Goal: Information Seeking & Learning: Learn about a topic

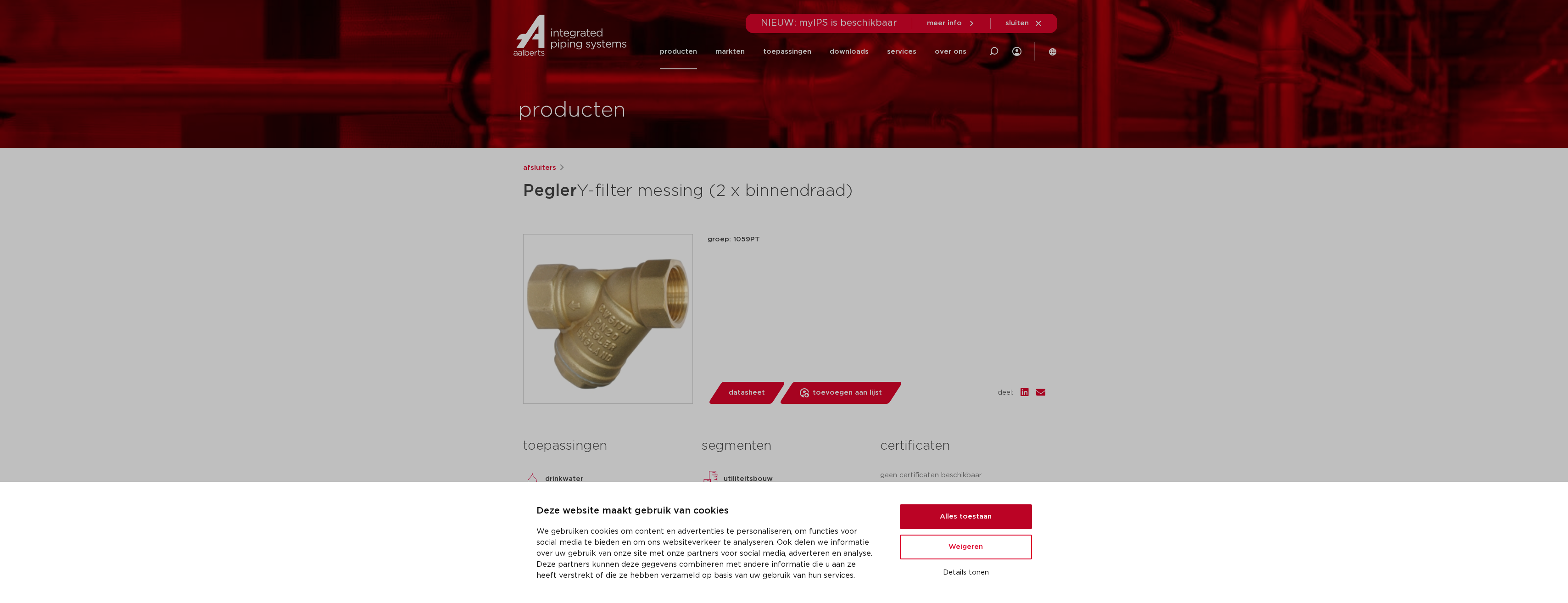
click at [984, 512] on button "Alles toestaan" at bounding box center [966, 517] width 132 height 25
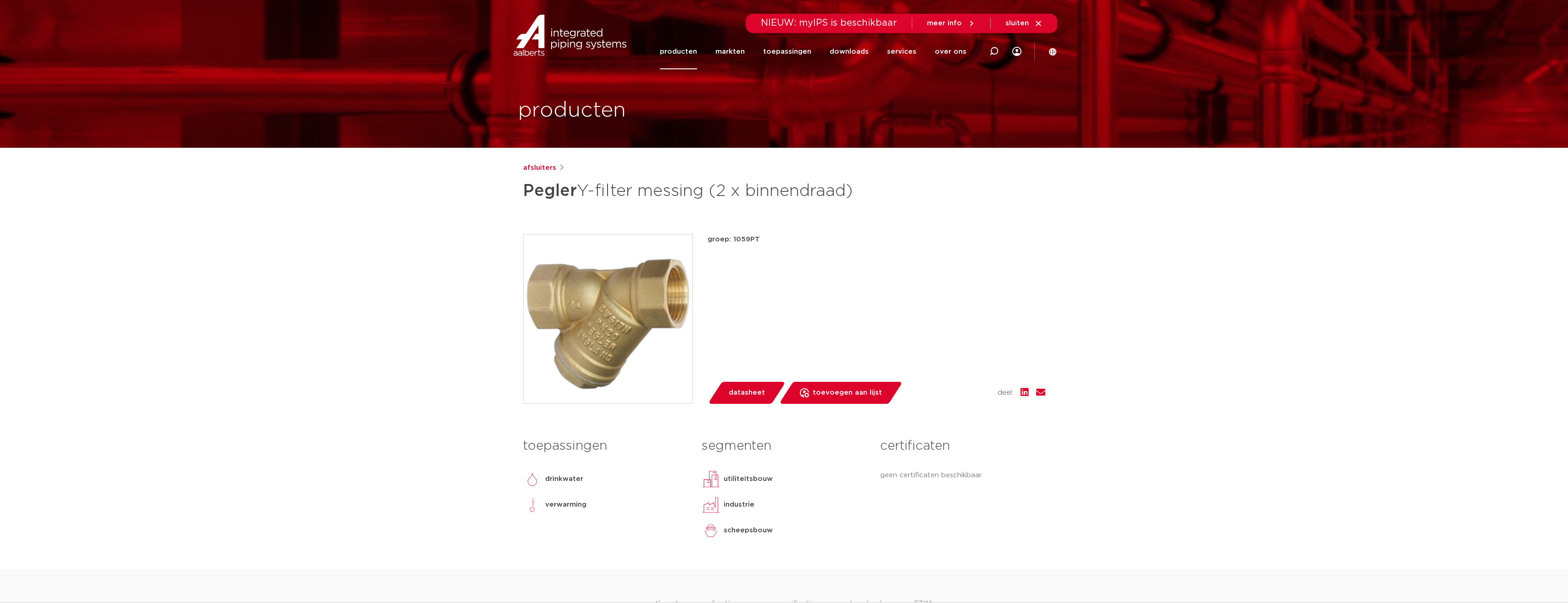
click at [1051, 49] on icon at bounding box center [1053, 51] width 7 height 7
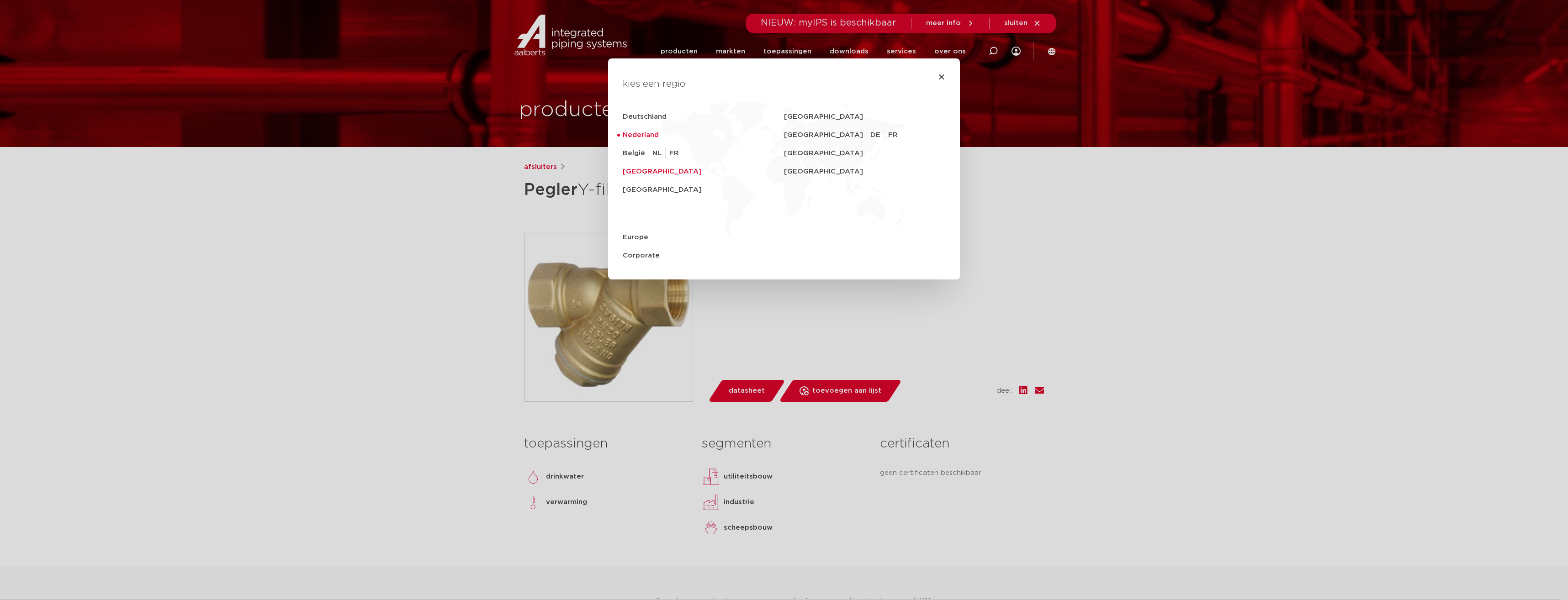
click at [651, 169] on link "[GEOGRAPHIC_DATA]" at bounding box center [703, 172] width 161 height 18
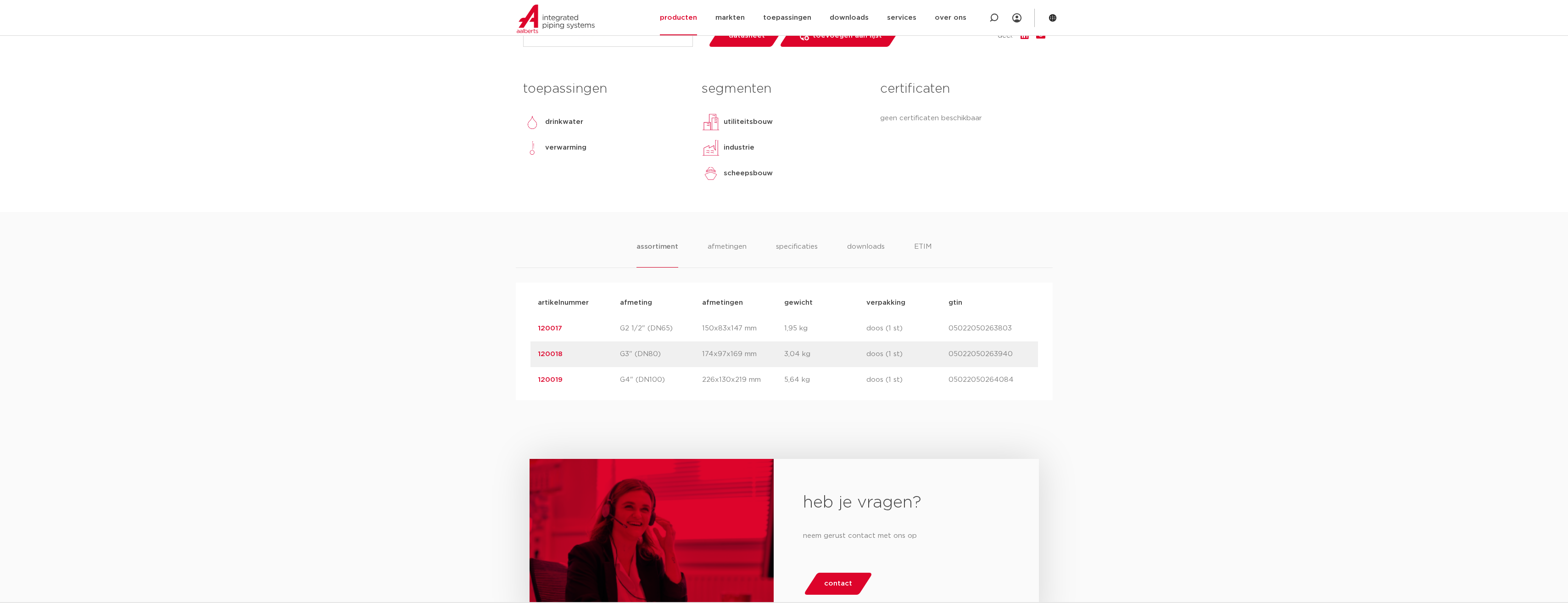
scroll to position [321, 0]
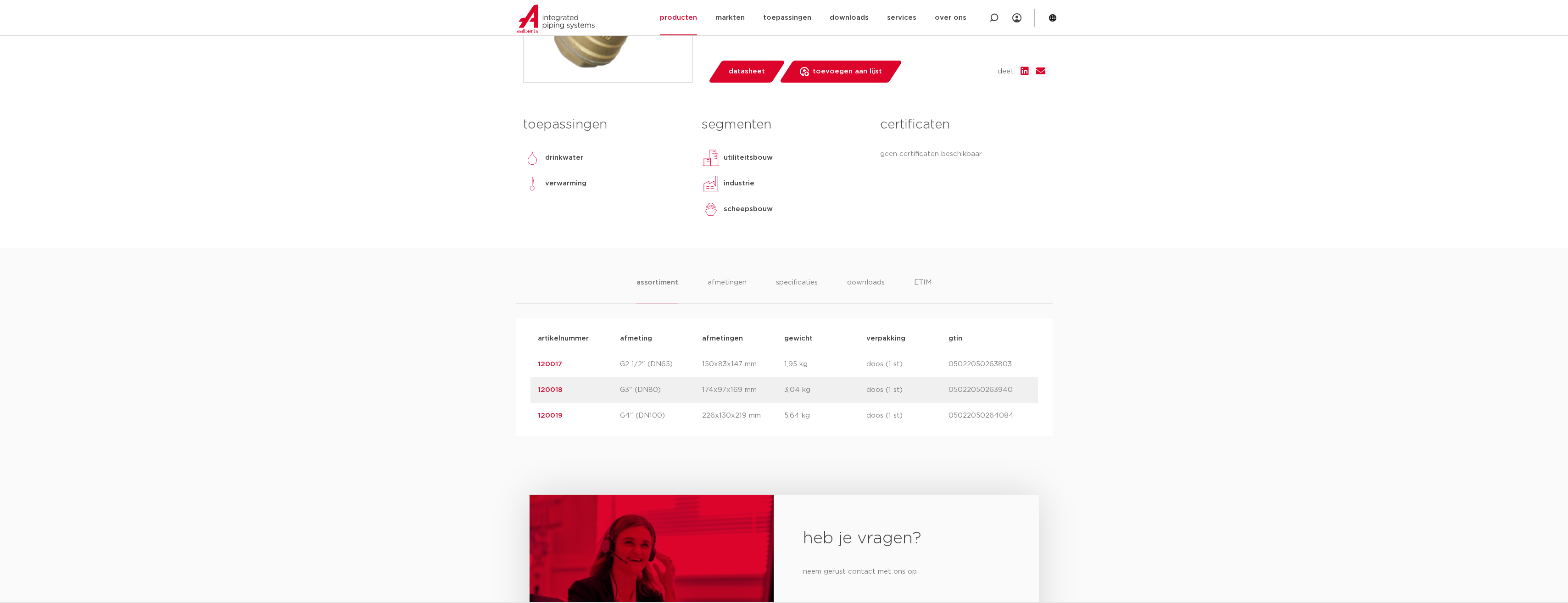
click at [904, 280] on ul "assortiment [GEOGRAPHIC_DATA] specificaties downloads ETIM" at bounding box center [784, 290] width 295 height 26
click at [876, 281] on li "downloads" at bounding box center [866, 290] width 38 height 26
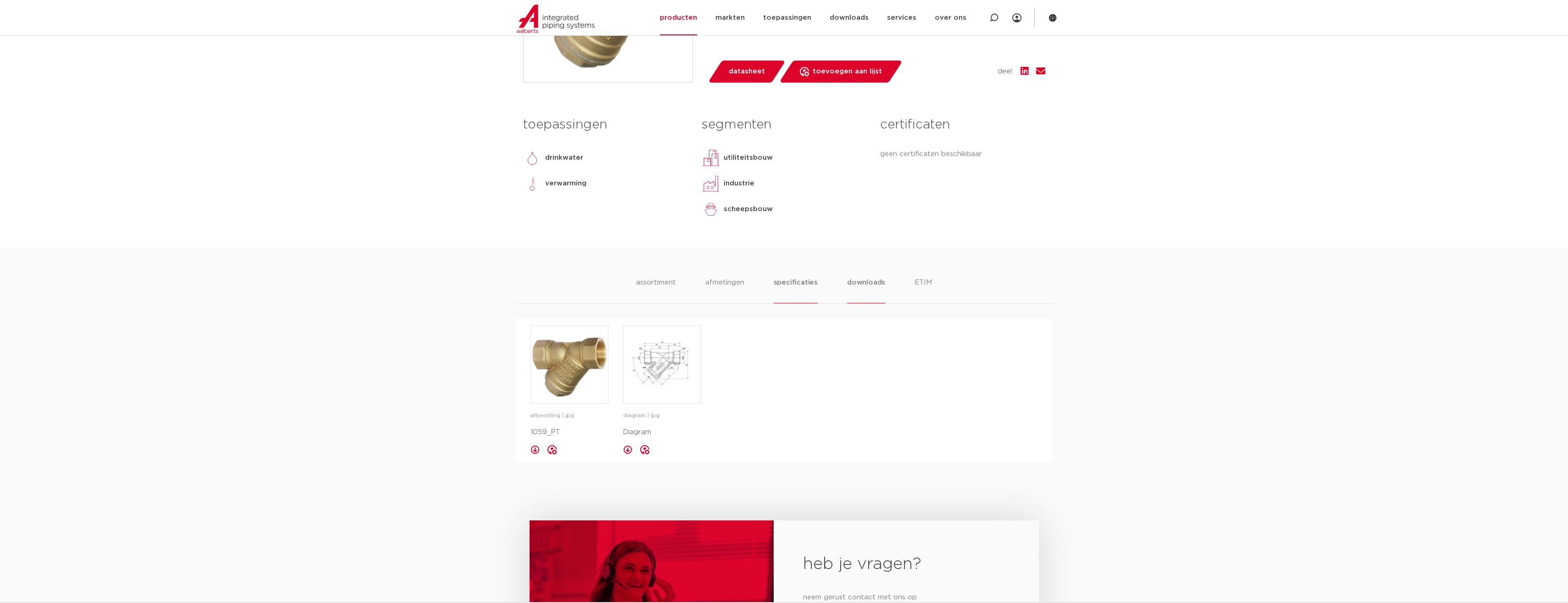
click at [811, 287] on li "specificaties" at bounding box center [795, 290] width 44 height 26
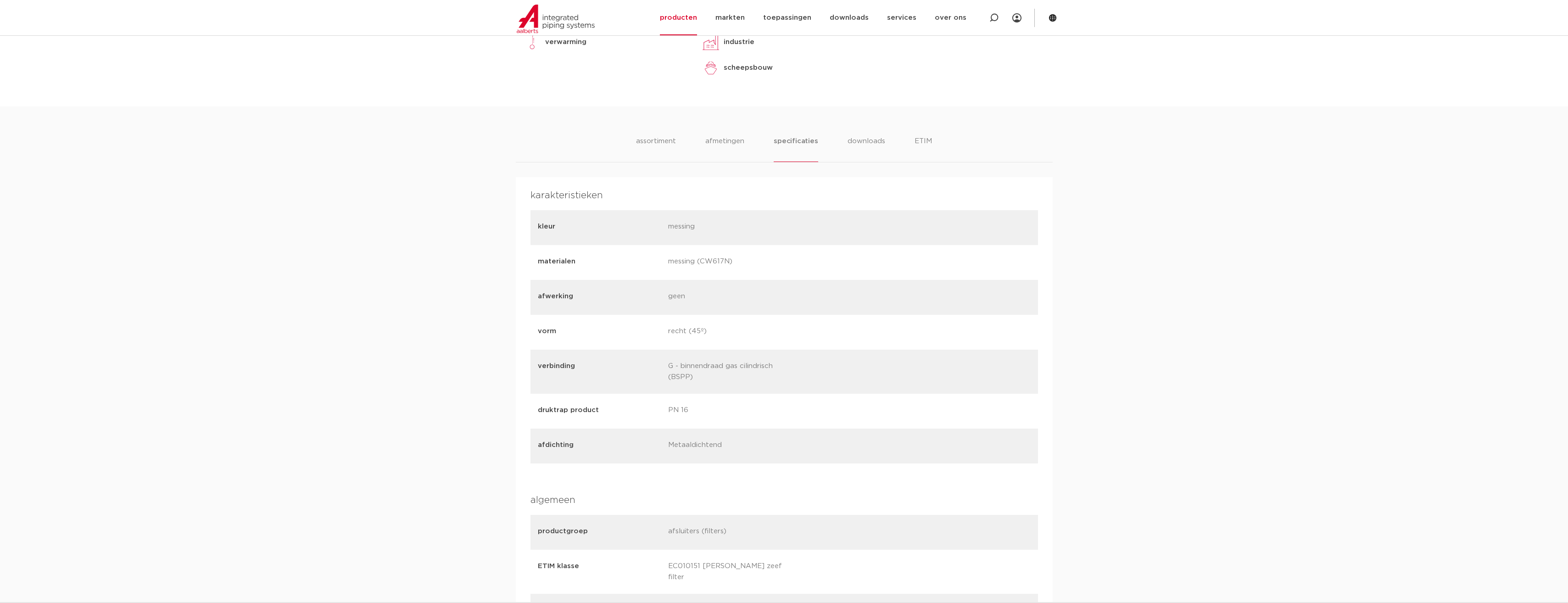
scroll to position [367, 0]
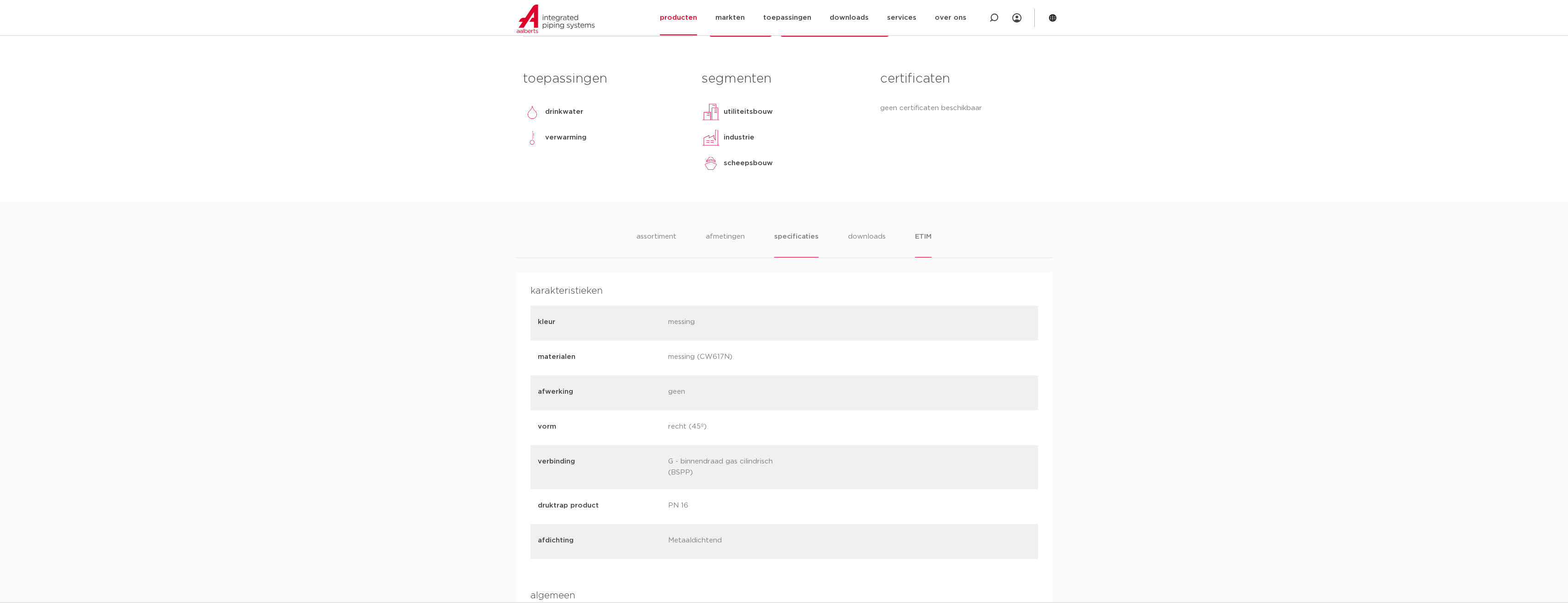
click at [919, 234] on li "ETIM" at bounding box center [923, 244] width 17 height 26
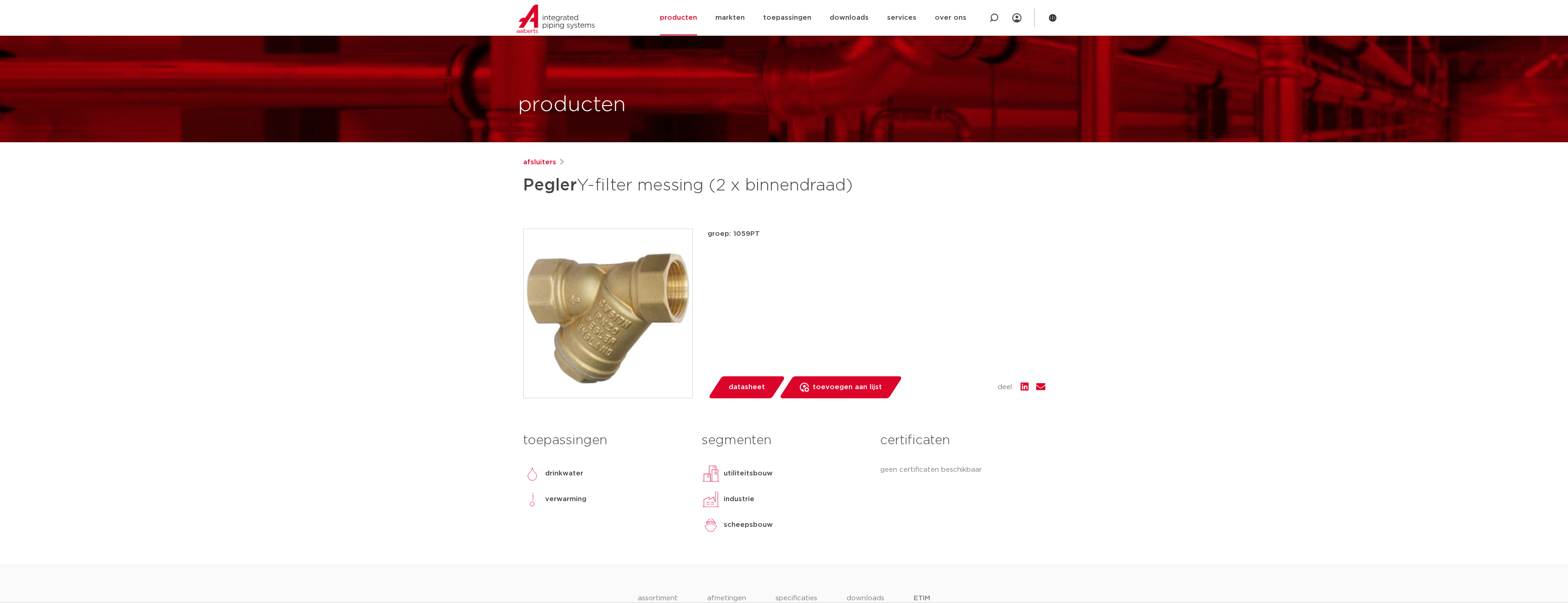
scroll to position [0, 0]
